Goal: Submit feedback/report problem: Submit feedback/report problem

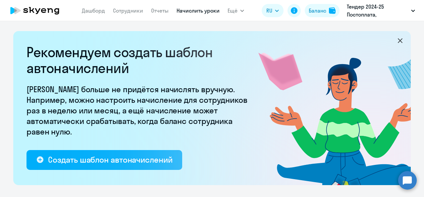
select select "10"
click at [133, 10] on link "Сотрудники" at bounding box center [128, 10] width 30 height 7
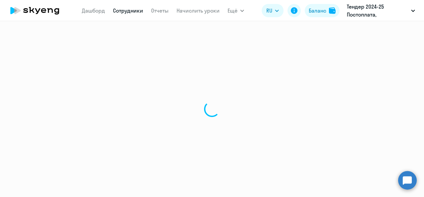
select select "30"
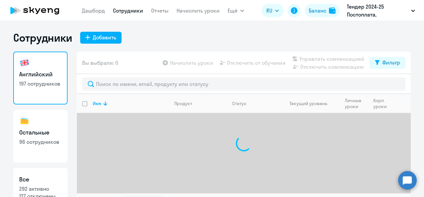
click at [95, 46] on div "Сотрудники Добавить Английский 197 сотрудников Остальные 96 сотрудников Все 292…" at bounding box center [211, 121] width 397 height 181
click at [94, 40] on div "Добавить" at bounding box center [105, 37] width 24 height 8
select select "english_adult_not_native_speaker"
select select "3"
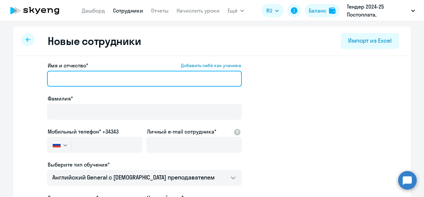
click at [81, 78] on input "Имя и отчество* Добавить себя как ученика" at bounding box center [144, 79] width 195 height 16
paste input "Клетчикова"
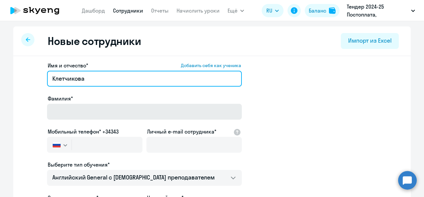
type input "Клетчикова"
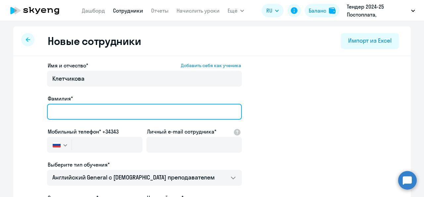
click at [78, 113] on input "Фамилия*" at bounding box center [144, 112] width 195 height 16
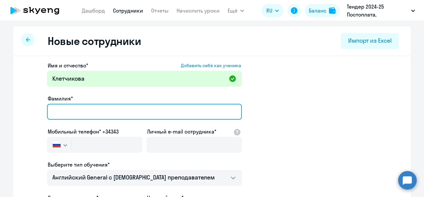
paste input "Клетчикова"
type input "Клетчикова"
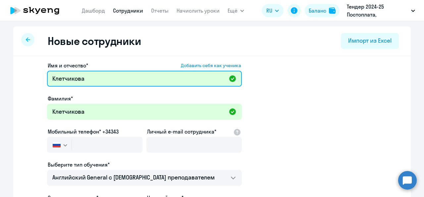
drag, startPoint x: 87, startPoint y: 82, endPoint x: 8, endPoint y: 82, distance: 79.5
click at [8, 82] on ng-component "Новые сотрудники Импорт из Excel Имя и отчество* Добавить себя как ученика [PER…" at bounding box center [212, 186] width 424 height 321
paste input "[PERSON_NAME]"
click at [64, 77] on input "[PERSON_NAME]" at bounding box center [144, 79] width 195 height 16
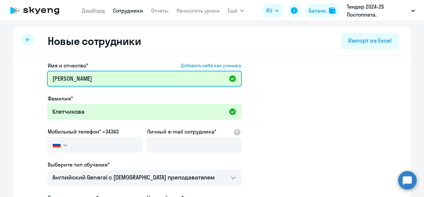
type input "[PERSON_NAME]"
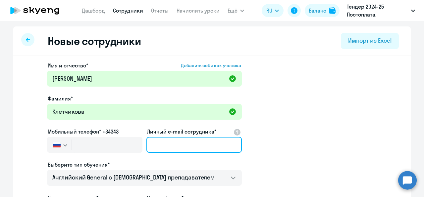
click at [152, 143] on input "Личный e-mail сотрудника*" at bounding box center [193, 145] width 95 height 16
paste input "[EMAIL_ADDRESS][DOMAIN_NAME]"
type input "[EMAIL_ADDRESS][DOMAIN_NAME]"
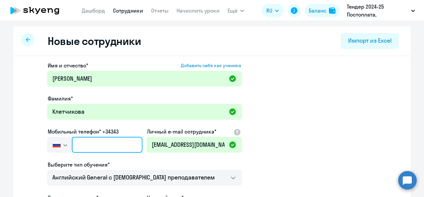
click at [80, 148] on input "text" at bounding box center [107, 145] width 71 height 16
paste input "[PHONE_NUMBER]"
type input "[PHONE_NUMBER]"
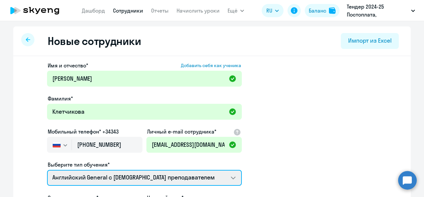
click at [121, 179] on select "Английский General с [DEMOGRAPHIC_DATA] преподавателем Английский General с рус…" at bounding box center [144, 178] width 195 height 16
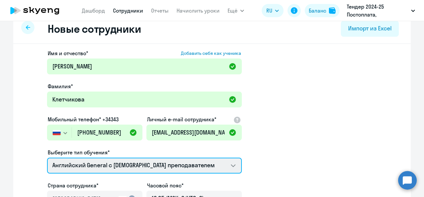
scroll to position [12, 0]
click at [121, 172] on select "Английский General с [DEMOGRAPHIC_DATA] преподавателем Английский General с рус…" at bounding box center [144, 166] width 195 height 16
select select "english_adult_native_speaker"
click at [47, 158] on select "Английский General с [DEMOGRAPHIC_DATA] преподавателем Английский General с рус…" at bounding box center [144, 166] width 195 height 16
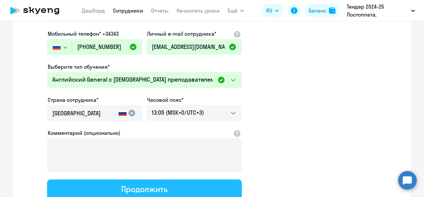
click at [121, 191] on div "Продолжить" at bounding box center [144, 189] width 46 height 11
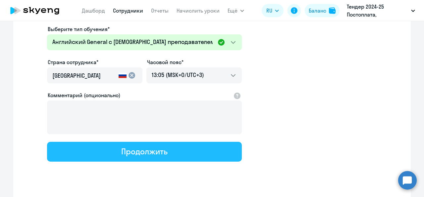
select select "english_adult_native_speaker"
select select "3"
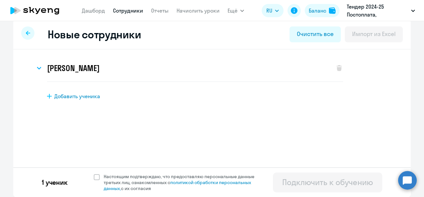
scroll to position [7, 0]
click at [140, 177] on span "Настоящим подтверждаю, что предоставляю персональные данные третьих лиц, ознако…" at bounding box center [183, 183] width 159 height 18
click at [94, 174] on input "Настоящим подтверждаю, что предоставляю персональные данные третьих лиц, ознако…" at bounding box center [93, 173] width 0 height 0
checkbox input "true"
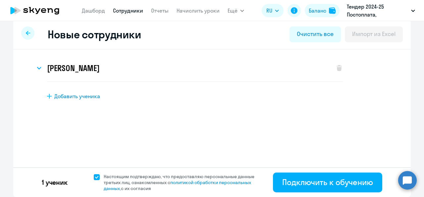
click at [267, 180] on div "1 ученик Настоящим подтверждаю, что предоставляю персональные данные третьих ли…" at bounding box center [211, 183] width 397 height 30
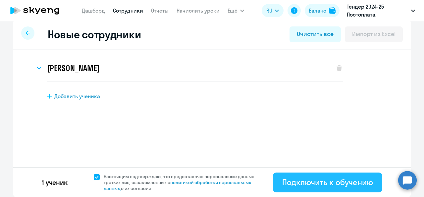
click at [274, 180] on button "Подключить к обучению" at bounding box center [327, 183] width 109 height 20
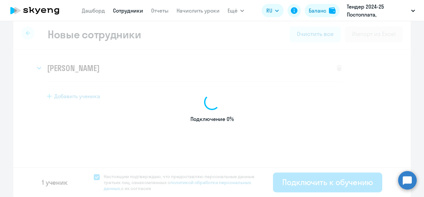
select select "english_adult_native_speaker"
select select "3"
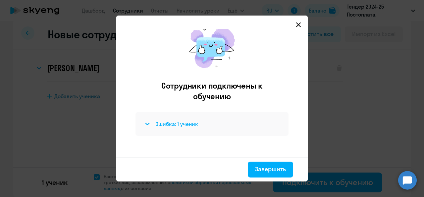
scroll to position [9, 0]
click at [202, 127] on div "Ошибка: 1 ученик" at bounding box center [211, 124] width 137 height 8
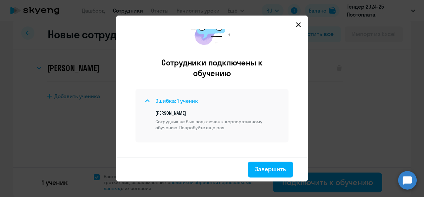
scroll to position [39, 0]
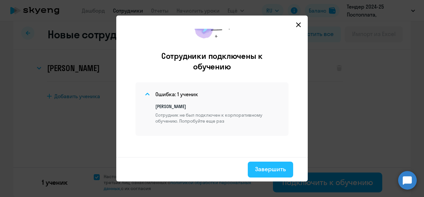
click at [267, 171] on div "Завершить" at bounding box center [270, 169] width 31 height 9
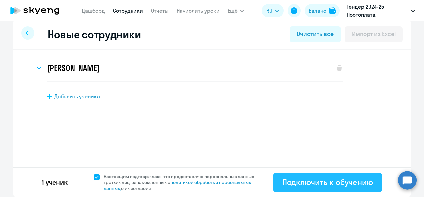
click at [304, 185] on div "Подключить к обучению" at bounding box center [327, 182] width 91 height 11
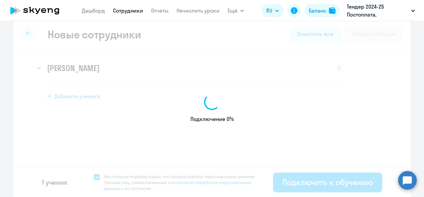
select select "english_adult_native_speaker"
select select "3"
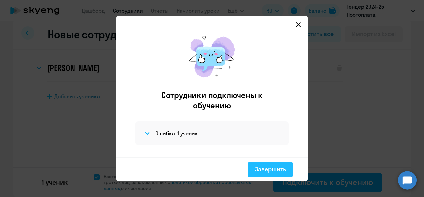
click at [262, 166] on div "Завершить" at bounding box center [270, 169] width 31 height 9
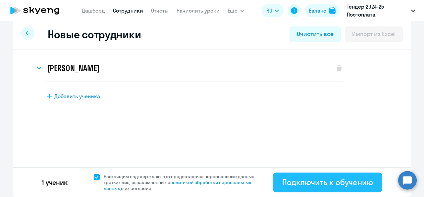
click at [304, 187] on div "Подключить к обучению" at bounding box center [327, 182] width 91 height 11
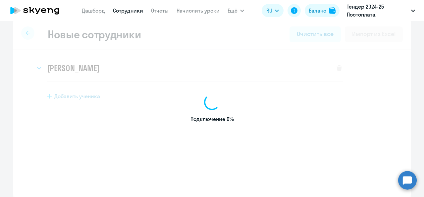
select select "english_adult_not_native_speaker"
select select "3"
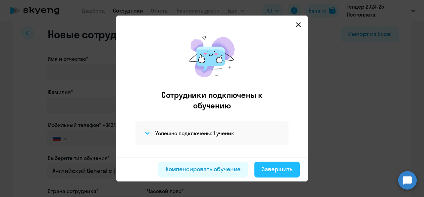
click at [267, 170] on div "Завершить" at bounding box center [277, 169] width 31 height 9
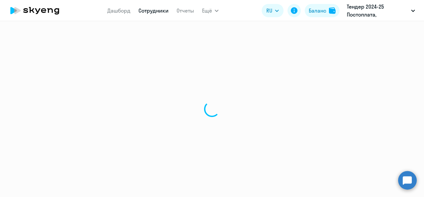
select select "30"
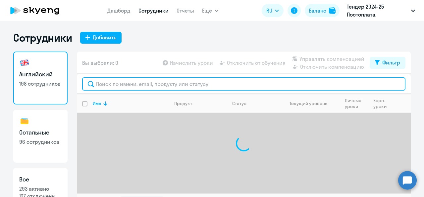
click at [147, 85] on input "text" at bounding box center [243, 83] width 323 height 13
paste input "[EMAIL_ADDRESS][DOMAIN_NAME]"
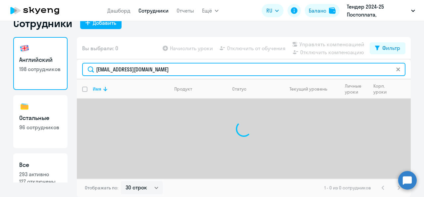
scroll to position [14, 0]
type input "k"
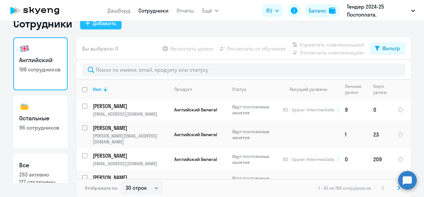
click at [109, 25] on div "Добавить" at bounding box center [105, 23] width 24 height 8
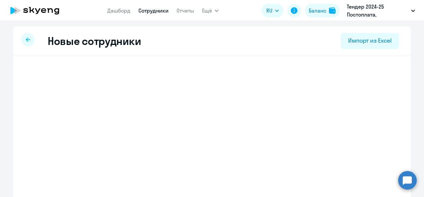
click at [105, 52] on div "Новые сотрудники Импорт из Excel" at bounding box center [211, 41] width 397 height 30
click at [91, 41] on h2 "Новые сотрудники" at bounding box center [94, 40] width 93 height 13
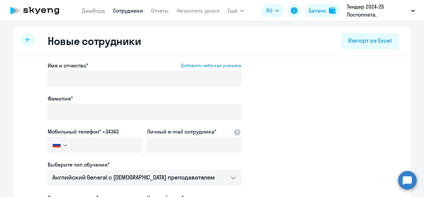
select select "english_adult_not_native_speaker"
select select "3"
click at [138, 14] on link "Сотрудники" at bounding box center [128, 10] width 30 height 7
select select "30"
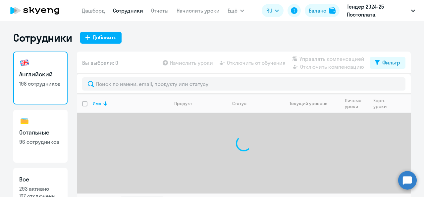
click at [153, 91] on div at bounding box center [244, 84] width 334 height 20
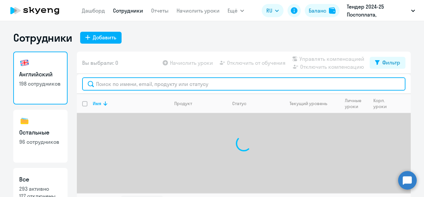
click at [152, 86] on input "text" at bounding box center [243, 83] width 323 height 13
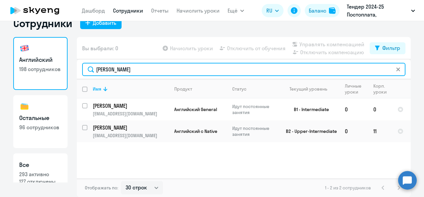
scroll to position [24, 0]
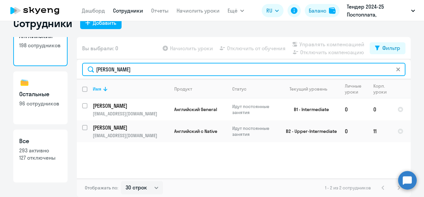
type input "Олеся"
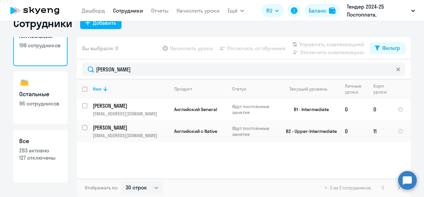
click at [36, 164] on link "Все 293 активно 127 отключены" at bounding box center [40, 156] width 54 height 53
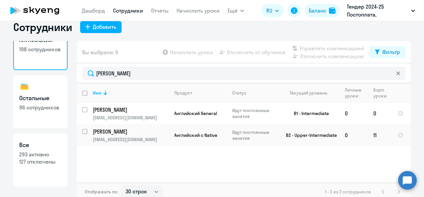
select select "30"
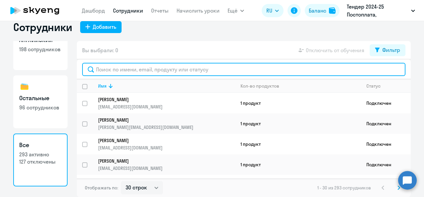
click at [123, 66] on input "text" at bounding box center [243, 69] width 323 height 13
paste input "[EMAIL_ADDRESS][DOMAIN_NAME]"
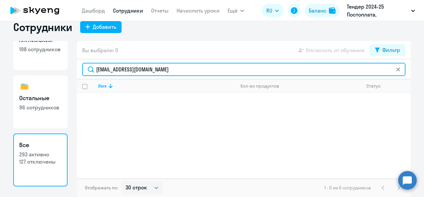
type input "[EMAIL_ADDRESS][DOMAIN_NAME]"
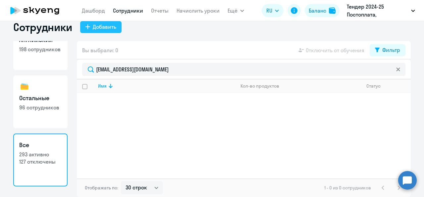
click at [105, 26] on div "Добавить" at bounding box center [105, 27] width 24 height 8
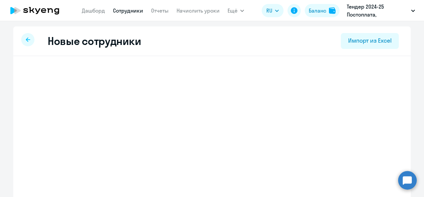
select select "english_adult_not_native_speaker"
select select "3"
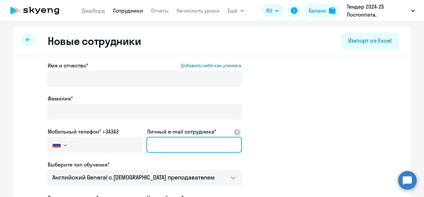
click at [168, 149] on input "Личный e-mail сотрудника*" at bounding box center [193, 145] width 95 height 16
paste input "[EMAIL_ADDRESS][DOMAIN_NAME]"
type input "[EMAIL_ADDRESS][DOMAIN_NAME]"
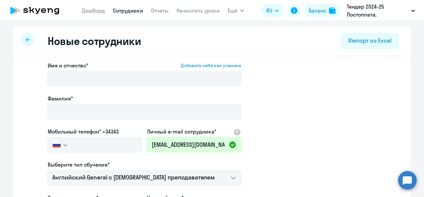
click at [101, 70] on div "Имя и отчество* Добавить себя как ученика" at bounding box center [144, 76] width 195 height 28
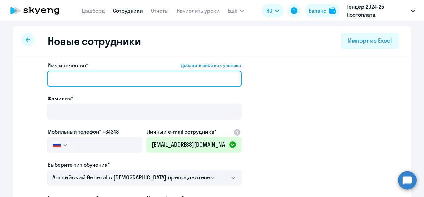
click at [101, 73] on input "Имя и отчество* Добавить себя как ученика" at bounding box center [144, 79] width 195 height 16
paste input "Олеся Анатольевна Клетчикова"
click at [123, 83] on input "Олеся Анатольевна Клетчикова" at bounding box center [144, 79] width 195 height 16
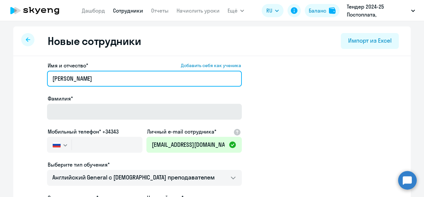
type input "[PERSON_NAME]"
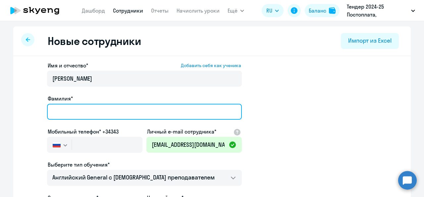
click at [103, 111] on input "Фамилия*" at bounding box center [144, 112] width 195 height 16
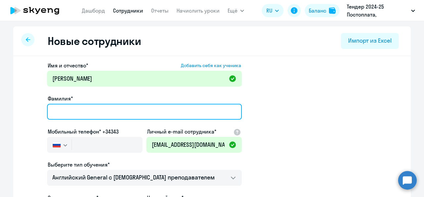
paste input "Клетчикова"
type input "Клетчикова"
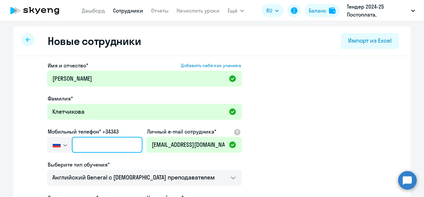
click at [86, 143] on input "text" at bounding box center [107, 145] width 71 height 16
paste input "[PHONE_NUMBER]"
type input "[PHONE_NUMBER]"
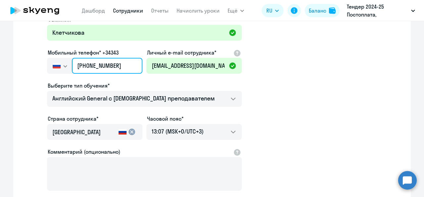
scroll to position [81, 0]
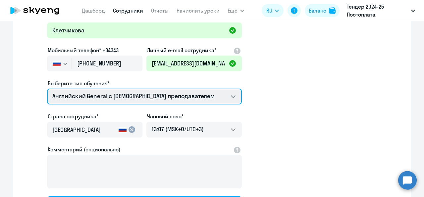
click at [105, 93] on select "Английский General с [DEMOGRAPHIC_DATA] преподавателем Английский General с рус…" at bounding box center [144, 97] width 195 height 16
select select "english_adult_native_speaker"
click at [47, 89] on select "Английский General с [DEMOGRAPHIC_DATA] преподавателем Английский General с рус…" at bounding box center [144, 97] width 195 height 16
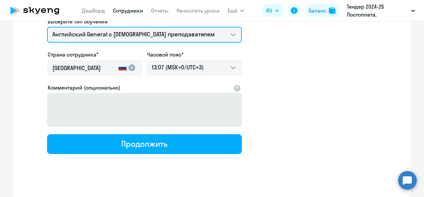
scroll to position [144, 0]
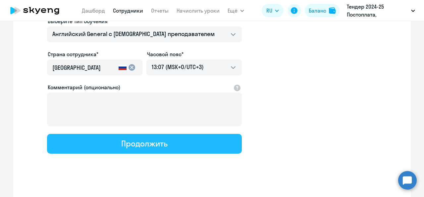
click at [107, 150] on button "Продолжить" at bounding box center [144, 144] width 195 height 20
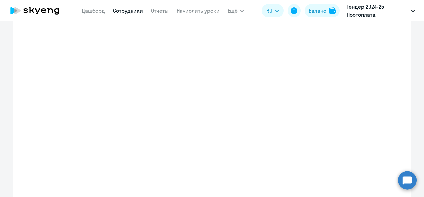
select select "english_adult_native_speaker"
select select "3"
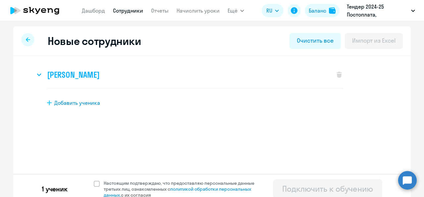
click at [99, 76] on h3 "[PERSON_NAME]" at bounding box center [73, 75] width 52 height 11
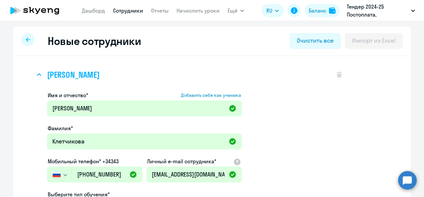
click at [99, 76] on h3 "[PERSON_NAME]" at bounding box center [73, 75] width 52 height 11
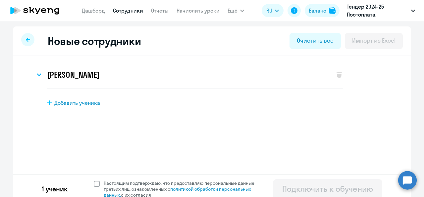
click at [122, 190] on span "Настоящим подтверждаю, что предоставляю персональные данные третьих лиц, ознако…" at bounding box center [183, 189] width 159 height 18
click at [94, 180] on input "Настоящим подтверждаю, что предоставляю персональные данные третьих лиц, ознако…" at bounding box center [93, 180] width 0 height 0
checkbox input "true"
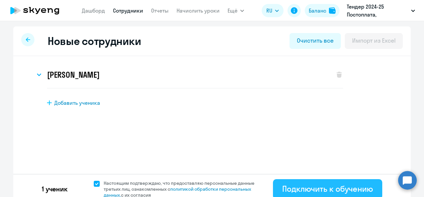
click at [277, 193] on button "Подключить к обучению" at bounding box center [327, 189] width 109 height 20
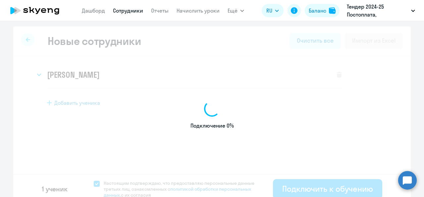
select select "english_adult_native_speaker"
select select "3"
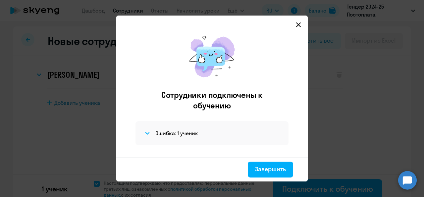
scroll to position [9, 0]
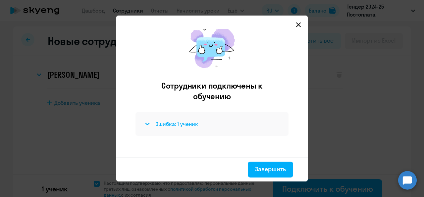
click at [188, 121] on h4 "Ошибка: 1 ученик" at bounding box center [176, 124] width 43 height 7
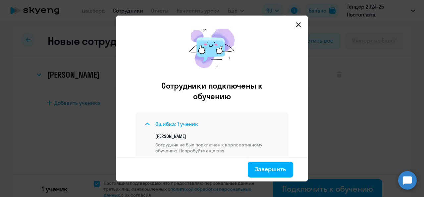
scroll to position [39, 0]
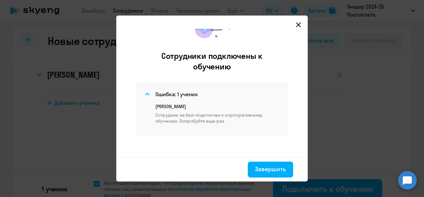
click at [383, 147] on div at bounding box center [212, 98] width 424 height 197
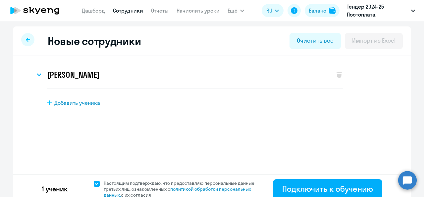
scroll to position [2, 0]
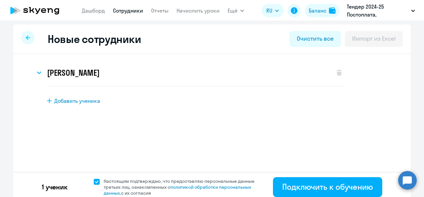
click at [407, 177] on circle at bounding box center [407, 180] width 19 height 19
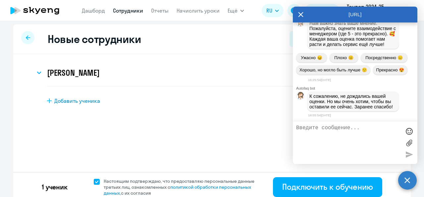
click at [332, 140] on textarea at bounding box center [348, 143] width 105 height 36
paste textarea "к"
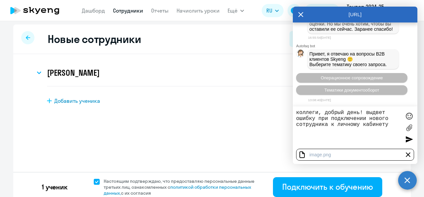
type textarea "коллеги, добрый день! выдвет ошибку при подключении нового сотрудника к личному…"
click at [407, 140] on div at bounding box center [409, 139] width 10 height 10
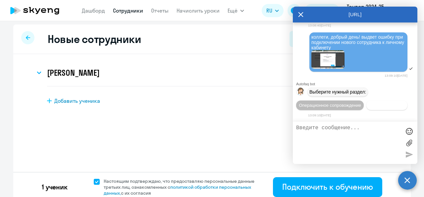
scroll to position [1128, 0]
click at [323, 50] on img at bounding box center [327, 59] width 33 height 19
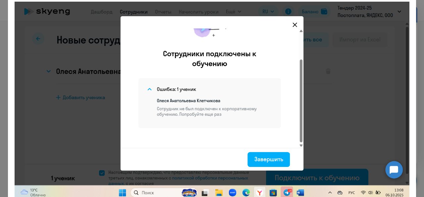
scroll to position [0, 0]
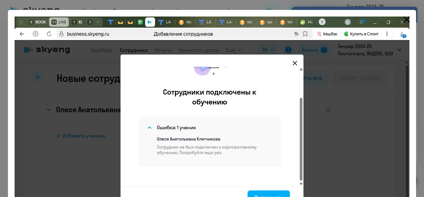
click at [399, 23] on button "Close" at bounding box center [406, 19] width 15 height 11
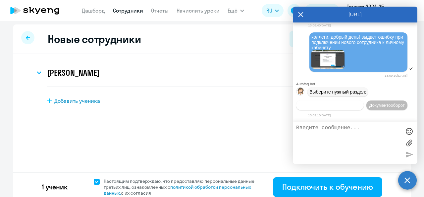
click at [349, 103] on span "Операционное сопровождение" at bounding box center [330, 105] width 62 height 5
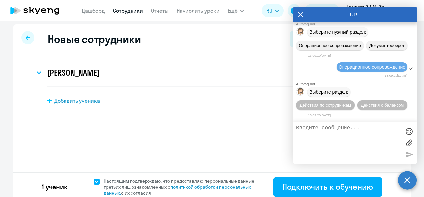
scroll to position [1188, 0]
click at [329, 104] on span "Действия по сотрудникам" at bounding box center [325, 105] width 51 height 5
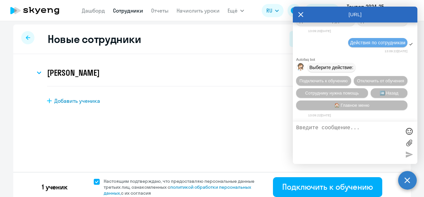
scroll to position [1285, 0]
click at [344, 78] on span "Подключить к обучению" at bounding box center [323, 80] width 48 height 5
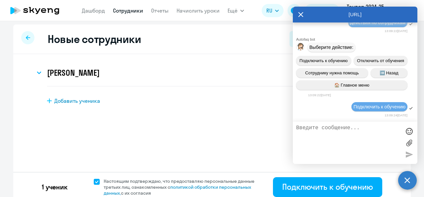
scroll to position [1370, 0]
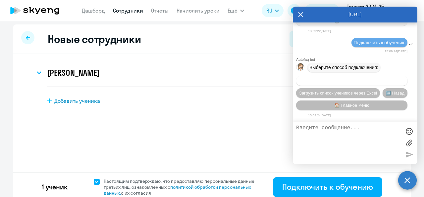
click at [346, 82] on span "Добавить учеников вручную" at bounding box center [351, 80] width 56 height 5
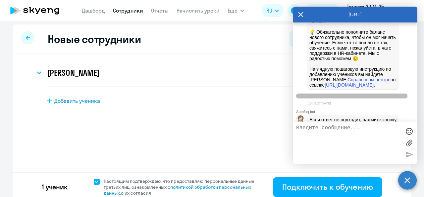
scroll to position [1699, 0]
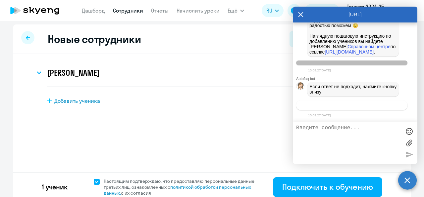
click at [337, 107] on span "Связаться с менеджером" at bounding box center [351, 105] width 51 height 5
